Goal: Task Accomplishment & Management: Manage account settings

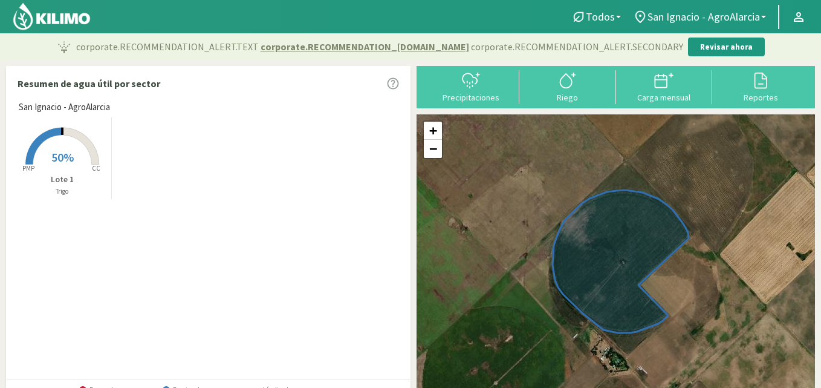
click at [78, 135] on icon at bounding box center [61, 146] width 73 height 37
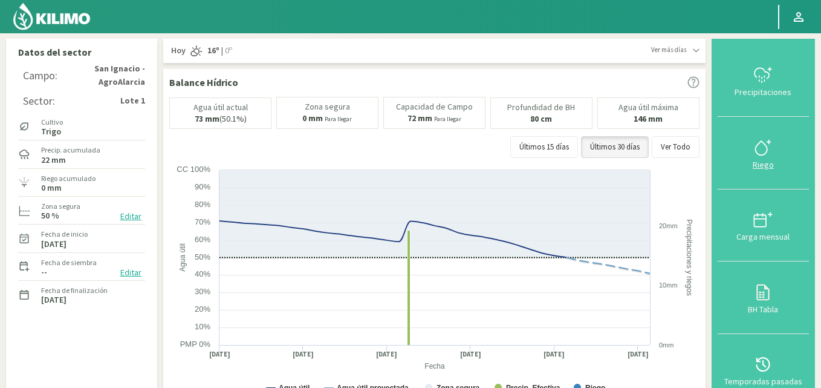
click at [766, 153] on icon at bounding box center [763, 147] width 19 height 19
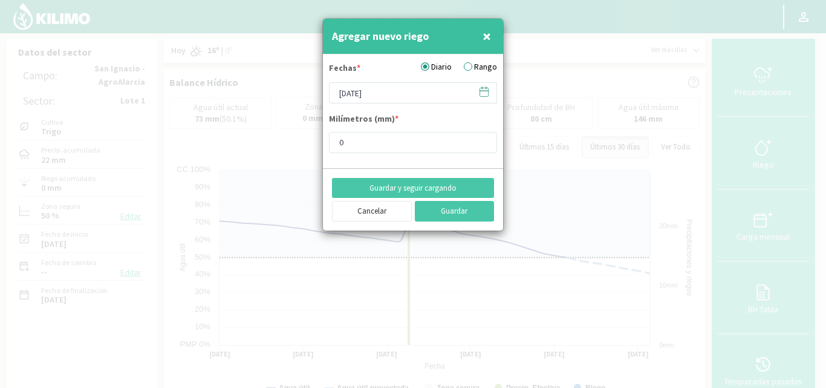
click at [484, 94] on icon at bounding box center [483, 91] width 11 height 11
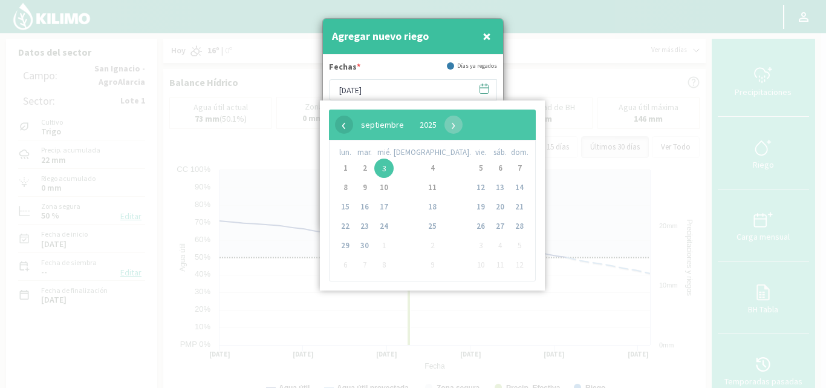
click at [344, 126] on span "‹" at bounding box center [344, 125] width 18 height 18
click at [510, 165] on span "3" at bounding box center [519, 167] width 19 height 19
type input "[DATE]"
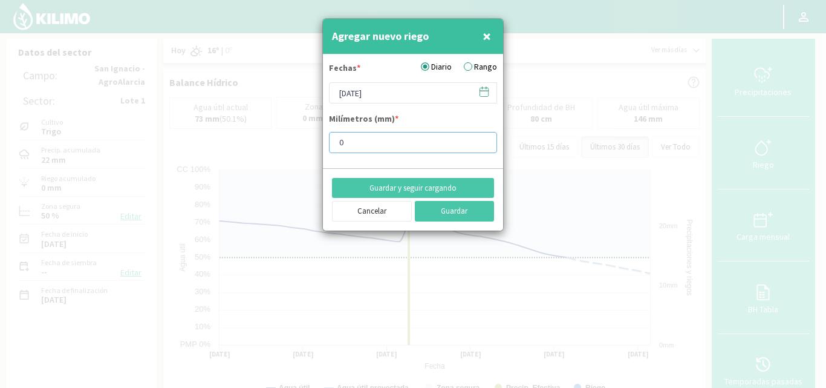
click at [379, 145] on input "0" at bounding box center [413, 142] width 168 height 21
drag, startPoint x: 328, startPoint y: 142, endPoint x: 314, endPoint y: 140, distance: 14.7
click at [314, 140] on div "Agregar nuevo riego × Fechas * Diario Rango [DATE] Milímetros (mm) * 0 Guardar …" at bounding box center [413, 194] width 826 height 388
type input "24"
click at [458, 208] on button "Guardar" at bounding box center [455, 211] width 80 height 21
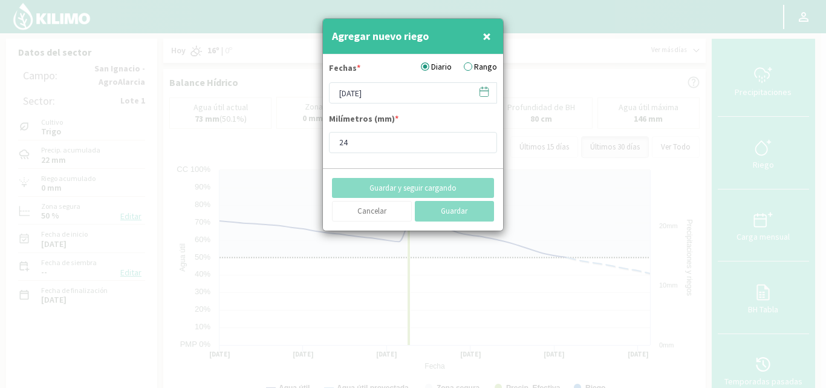
type input "[DATE]"
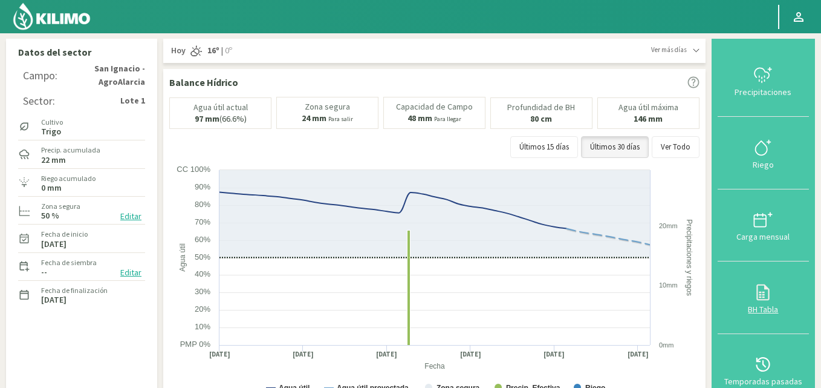
click at [772, 294] on icon at bounding box center [763, 291] width 19 height 19
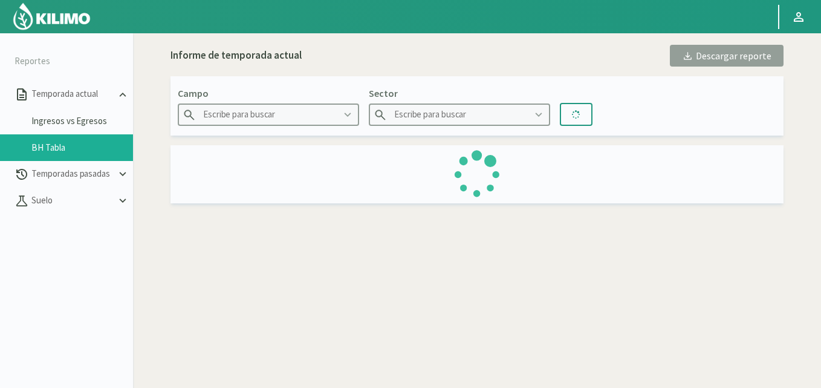
type input "San Ignacio - AgroAlarcia"
type input "Lote 1"
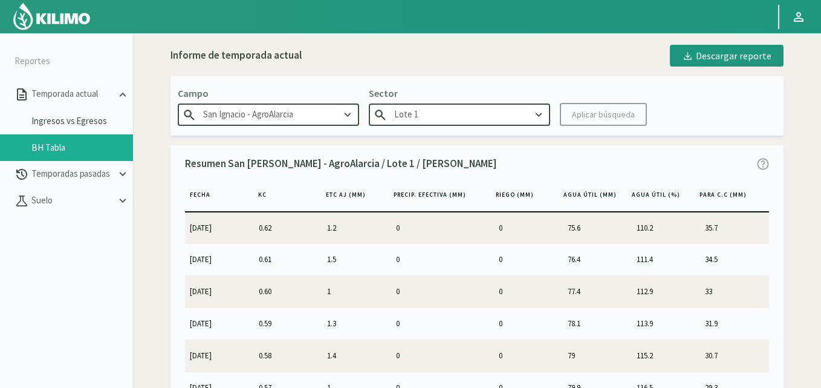
scroll to position [484, 0]
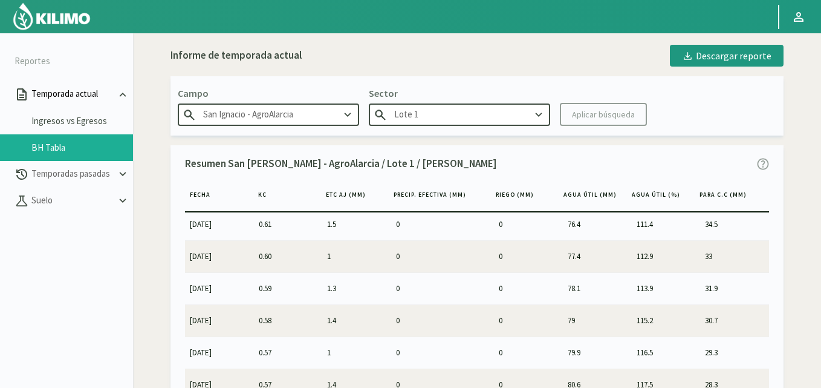
click at [88, 93] on p "Temporada actual" at bounding box center [72, 94] width 87 height 14
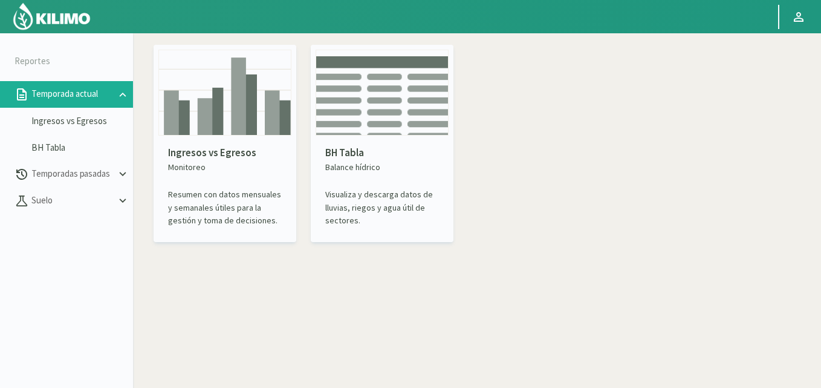
click at [58, 7] on img at bounding box center [51, 16] width 79 height 29
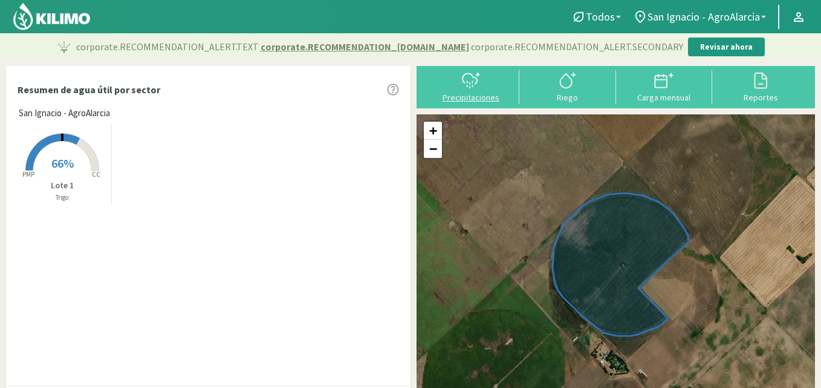
click at [474, 85] on icon at bounding box center [471, 80] width 19 height 19
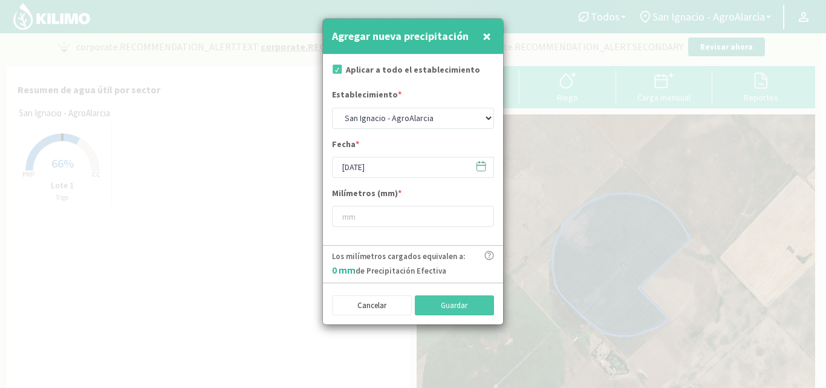
click at [488, 38] on span "×" at bounding box center [487, 36] width 8 height 20
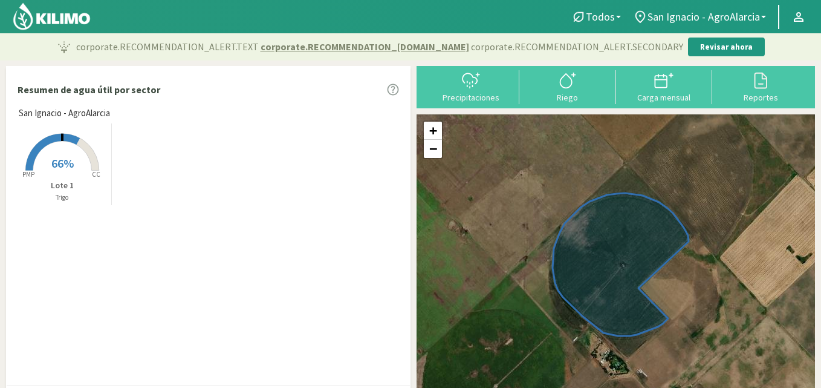
click at [570, 89] on icon at bounding box center [567, 80] width 19 height 19
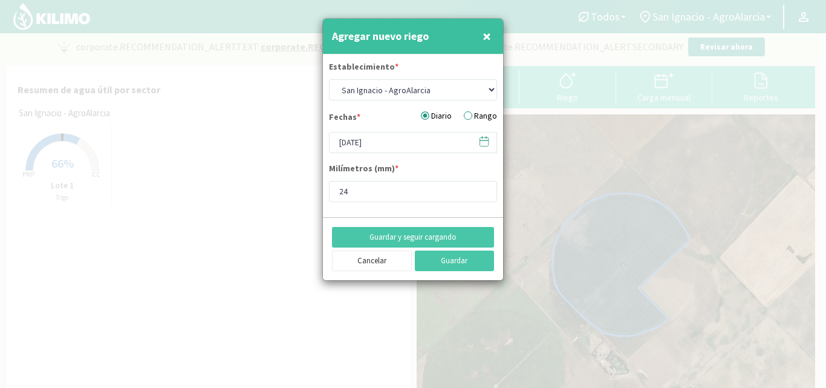
click at [485, 35] on span "×" at bounding box center [487, 36] width 8 height 20
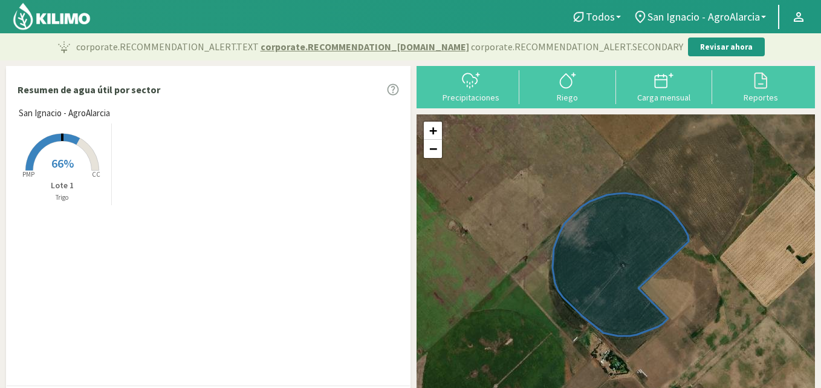
click at [84, 136] on rect at bounding box center [62, 171] width 97 height 97
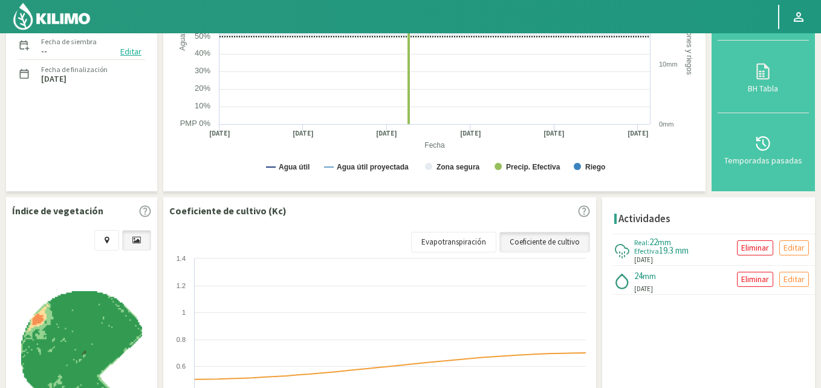
scroll to position [242, 0]
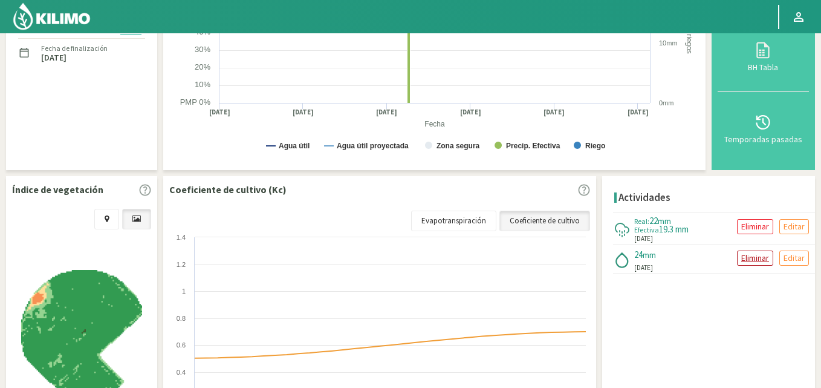
click at [763, 258] on p "Eliminar" at bounding box center [756, 258] width 28 height 14
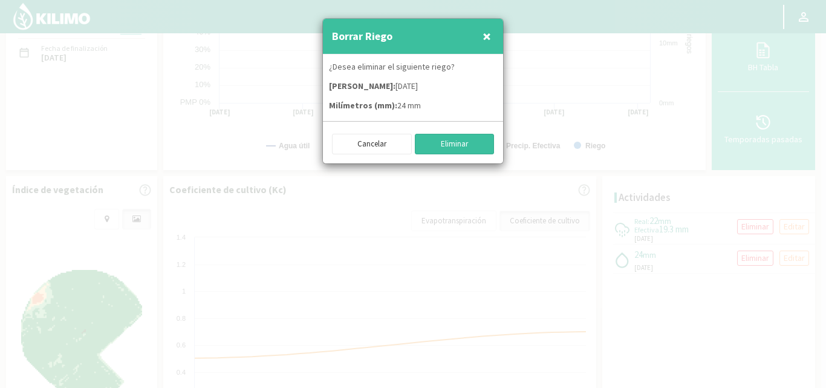
click at [452, 142] on button "Eliminar" at bounding box center [455, 144] width 80 height 21
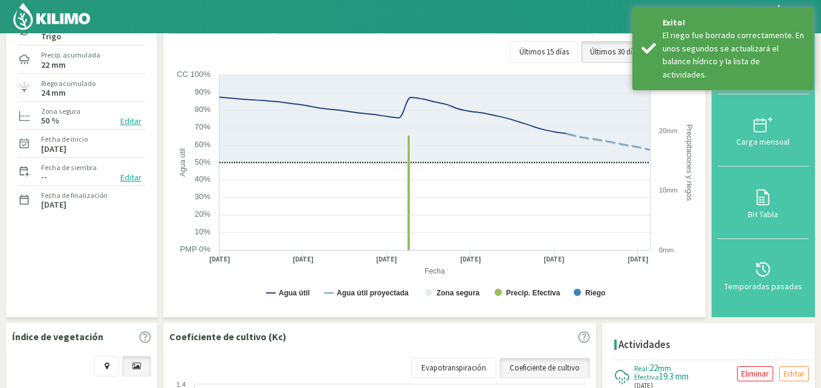
scroll to position [0, 0]
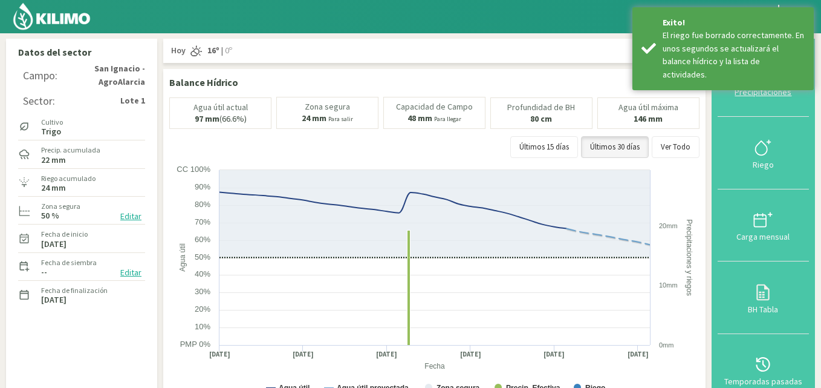
click at [768, 90] on div "Precipitaciones" at bounding box center [764, 92] width 84 height 8
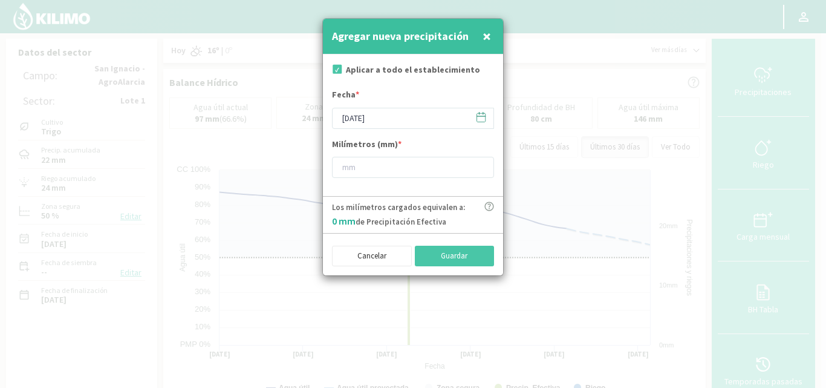
click at [476, 122] on icon at bounding box center [480, 116] width 11 height 11
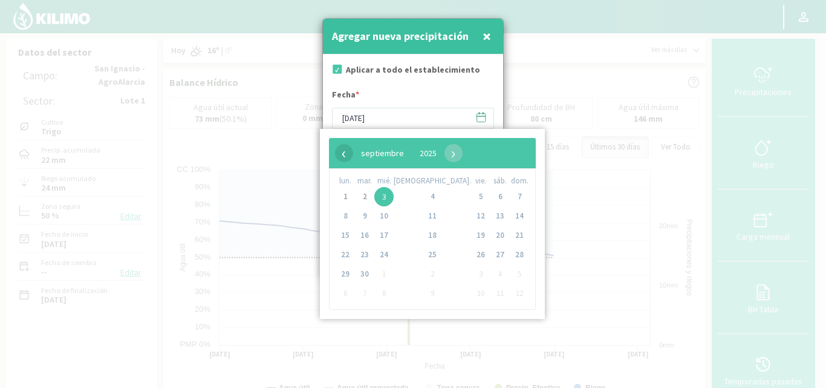
click at [344, 151] on span "‹" at bounding box center [344, 153] width 18 height 18
click at [510, 270] on span "31" at bounding box center [519, 273] width 19 height 19
type input "[DATE]"
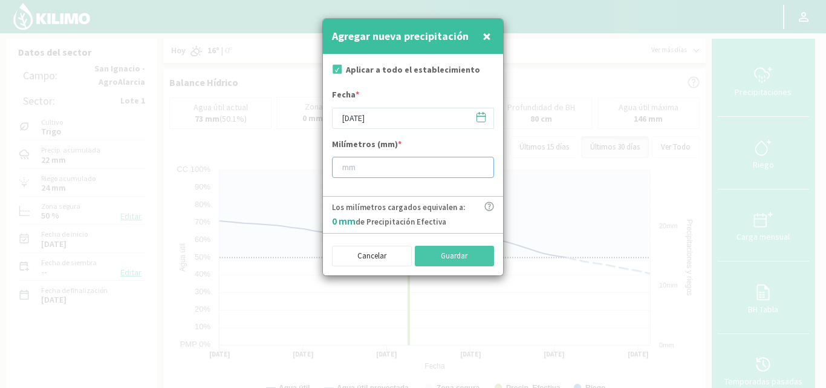
click at [386, 172] on input "number" at bounding box center [413, 167] width 162 height 21
type input "24"
click at [444, 254] on button "Guardar" at bounding box center [455, 256] width 80 height 21
type input "[DATE]"
